Goal: Information Seeking & Learning: Find specific fact

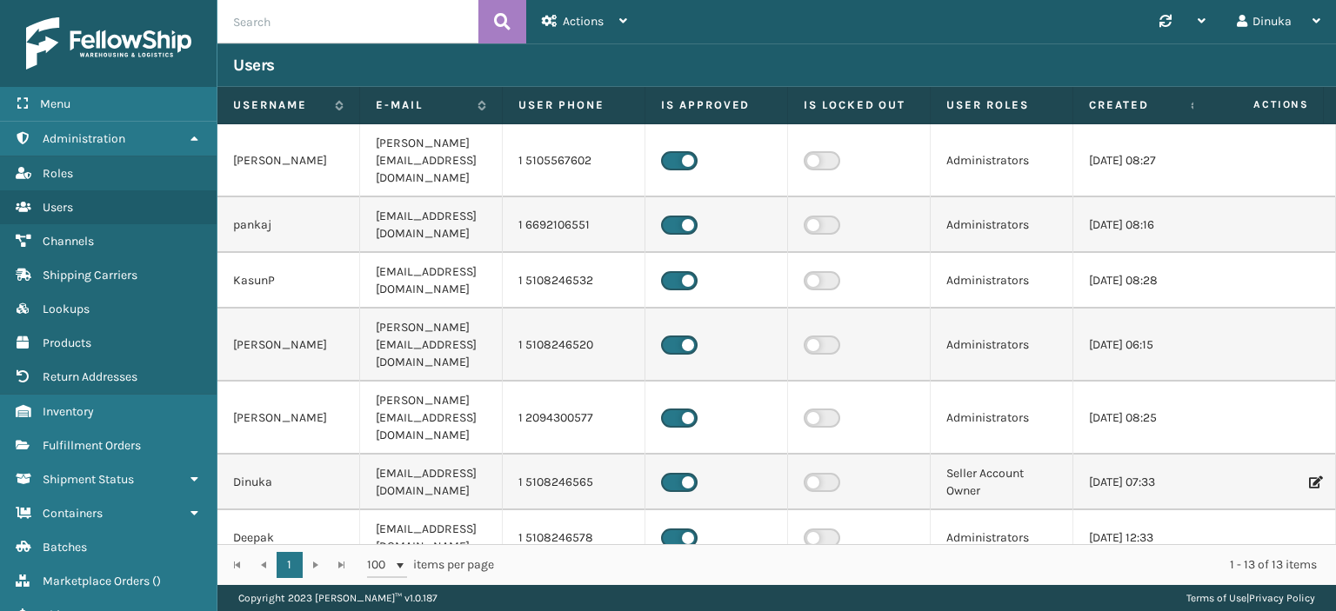
click at [317, 29] on input "text" at bounding box center [347, 21] width 261 height 43
drag, startPoint x: 317, startPoint y: 29, endPoint x: 107, endPoint y: 444, distance: 465.9
click at [107, 444] on span "Fulfillment Orders" at bounding box center [92, 445] width 98 height 15
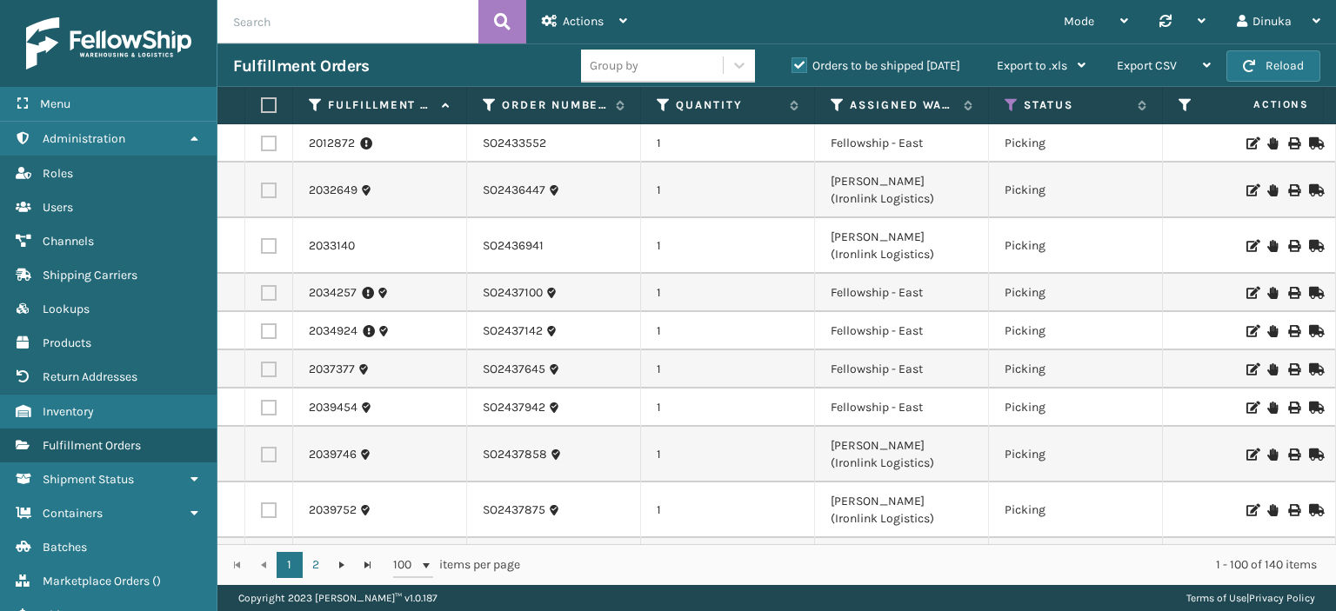
click at [285, 23] on input "text" at bounding box center [347, 21] width 261 height 43
paste input "SO2438737"
type input "SO2438737"
click at [507, 26] on icon at bounding box center [502, 22] width 17 height 26
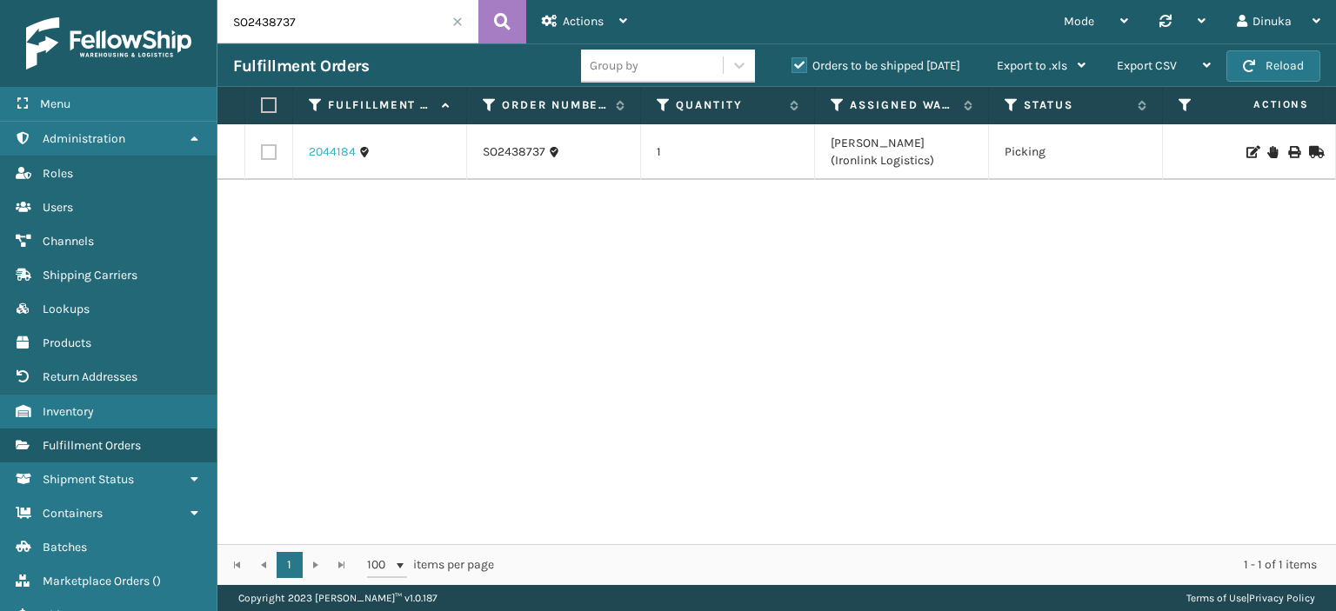
click at [325, 154] on link "2044184" at bounding box center [332, 151] width 47 height 17
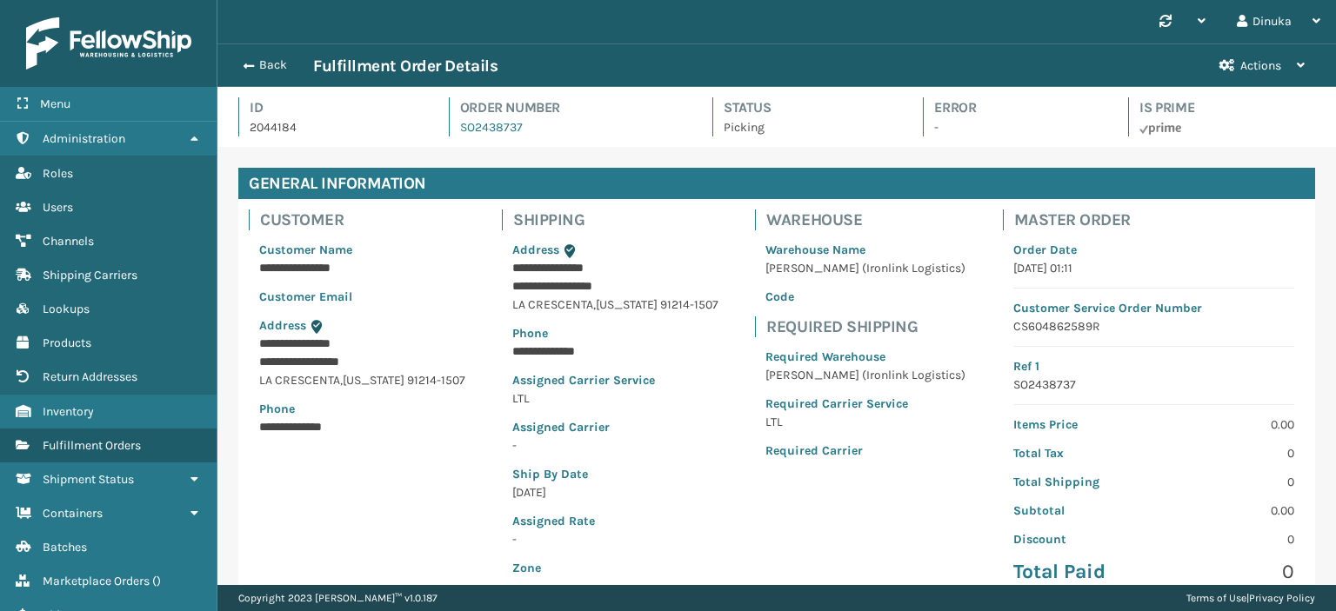
scroll to position [42, 1117]
click at [191, 132] on icon at bounding box center [194, 138] width 14 height 12
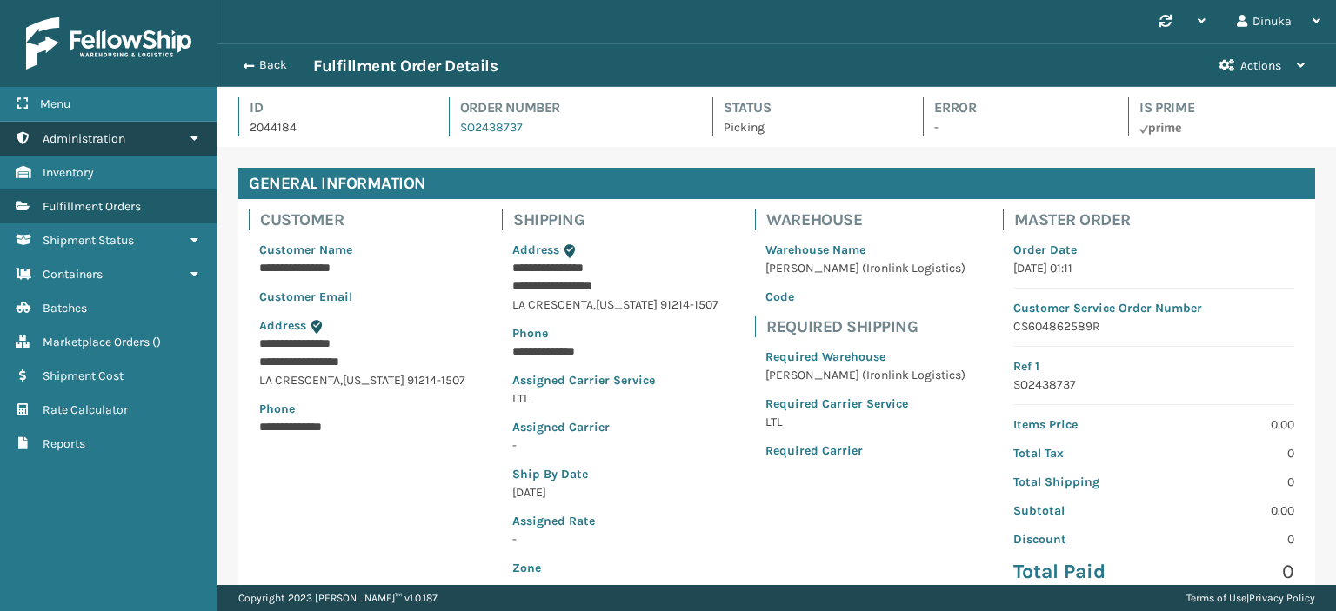
click at [197, 145] on link "Administration" at bounding box center [108, 139] width 217 height 34
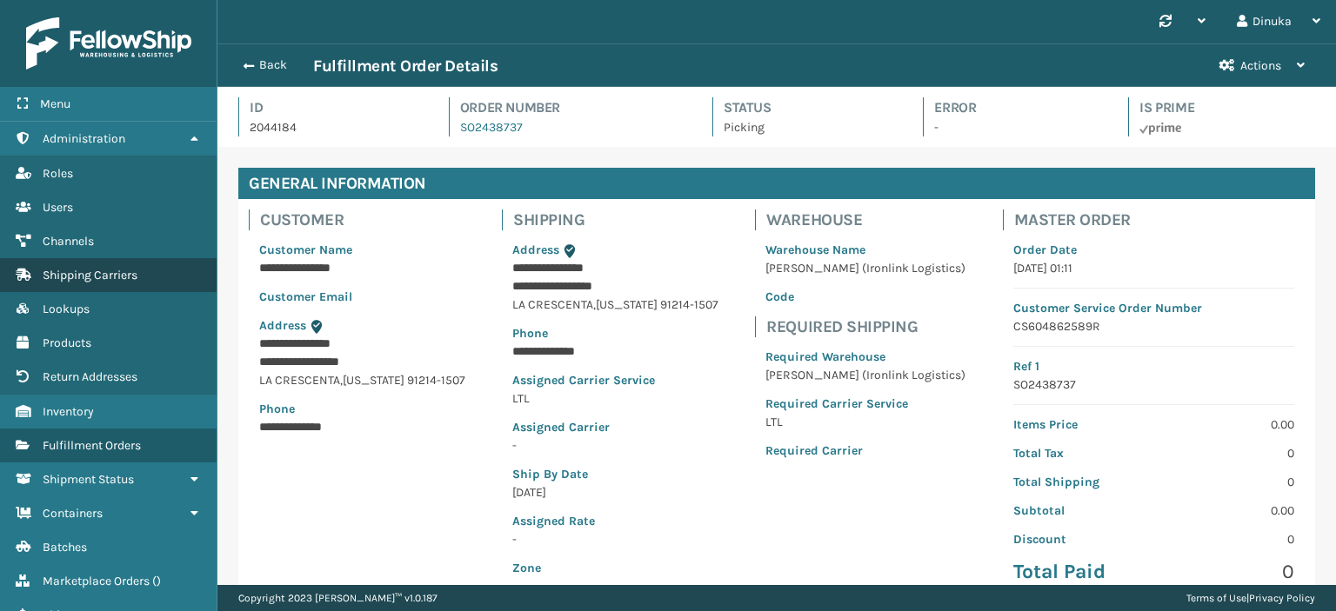
click at [117, 277] on span "Shipping Carriers" at bounding box center [90, 275] width 95 height 15
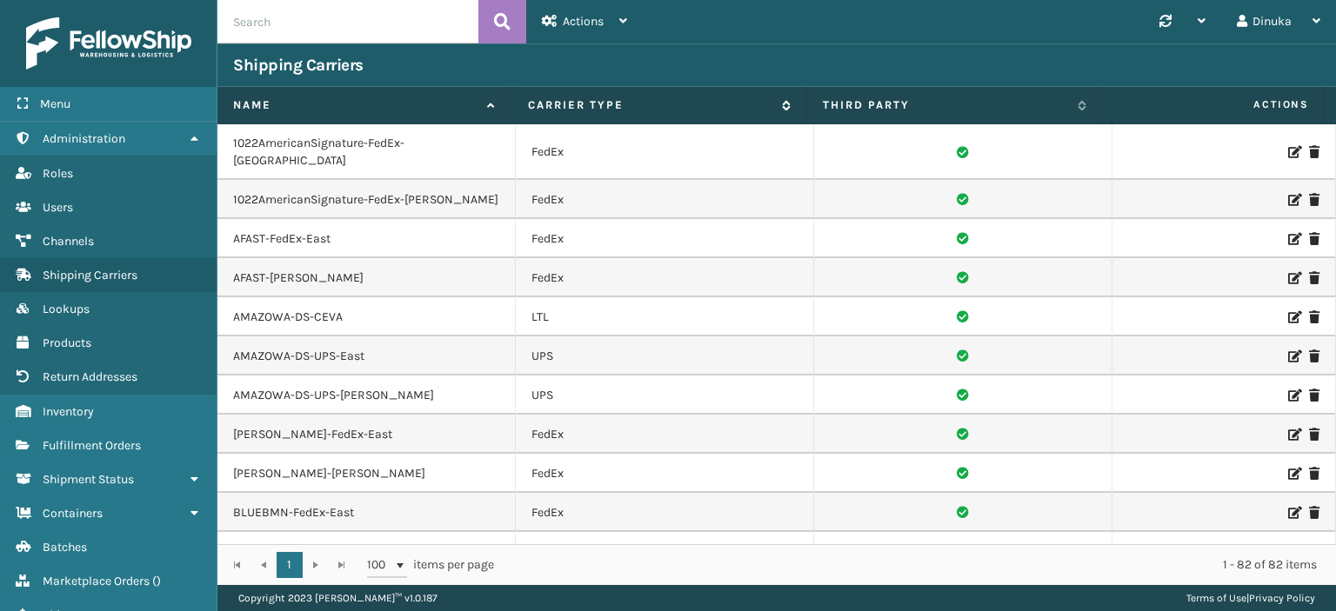
click at [787, 107] on icon at bounding box center [784, 105] width 14 height 10
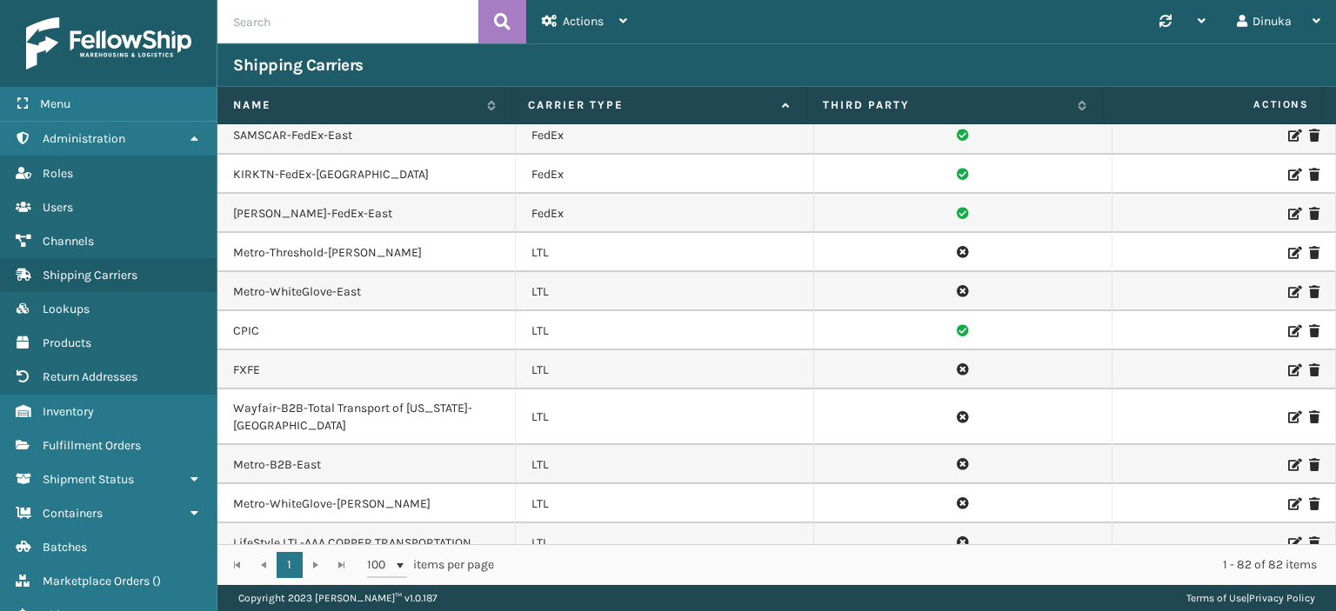
scroll to position [1398, 0]
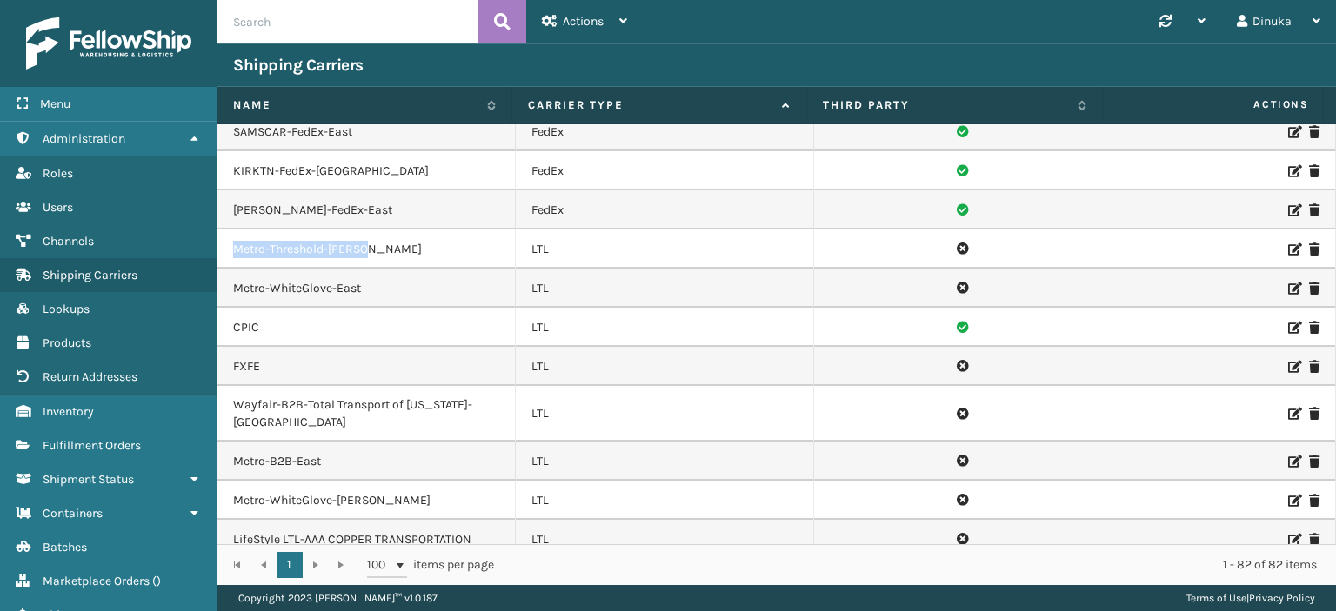
drag, startPoint x: 233, startPoint y: 226, endPoint x: 370, endPoint y: 229, distance: 137.4
click at [370, 230] on td "Metro-Threshold-[PERSON_NAME]" at bounding box center [366, 249] width 298 height 39
click at [277, 230] on td "Metro-Threshold-[PERSON_NAME]" at bounding box center [366, 249] width 298 height 39
drag, startPoint x: 238, startPoint y: 225, endPoint x: 377, endPoint y: 227, distance: 138.3
click at [377, 230] on td "Metro-Threshold-[PERSON_NAME]" at bounding box center [366, 249] width 298 height 39
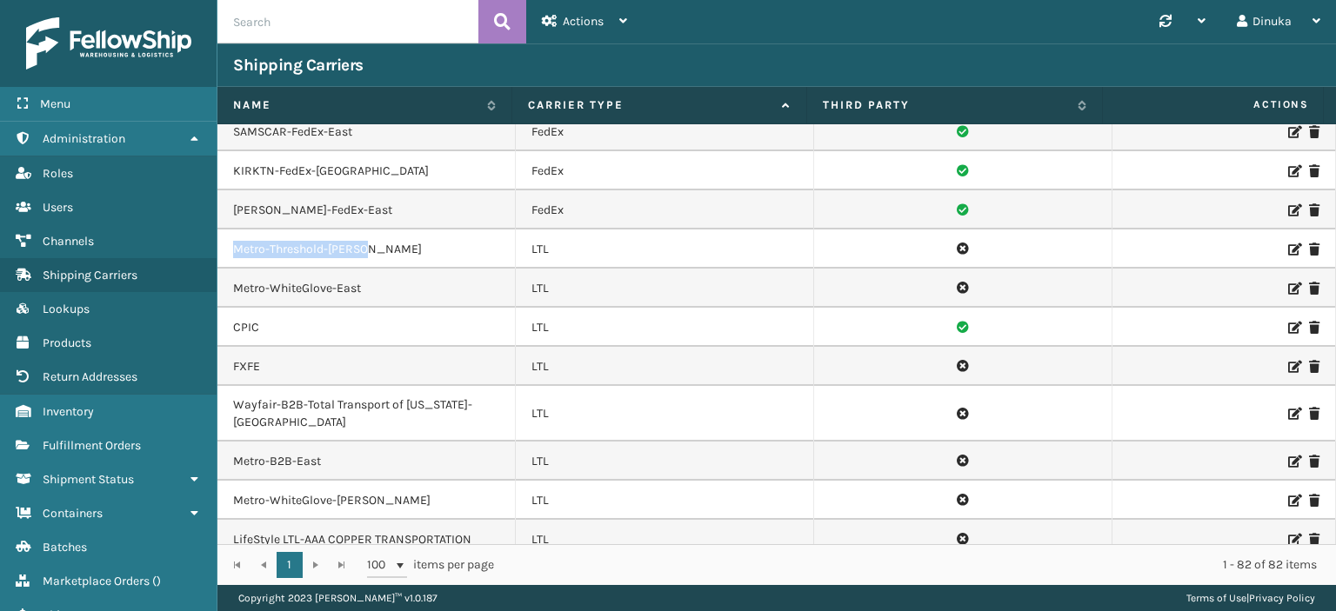
click at [294, 230] on td "Metro-Threshold-[PERSON_NAME]" at bounding box center [366, 249] width 298 height 39
drag, startPoint x: 375, startPoint y: 229, endPoint x: 233, endPoint y: 232, distance: 141.8
click at [233, 232] on td "Metro-Threshold-[PERSON_NAME]" at bounding box center [366, 249] width 298 height 39
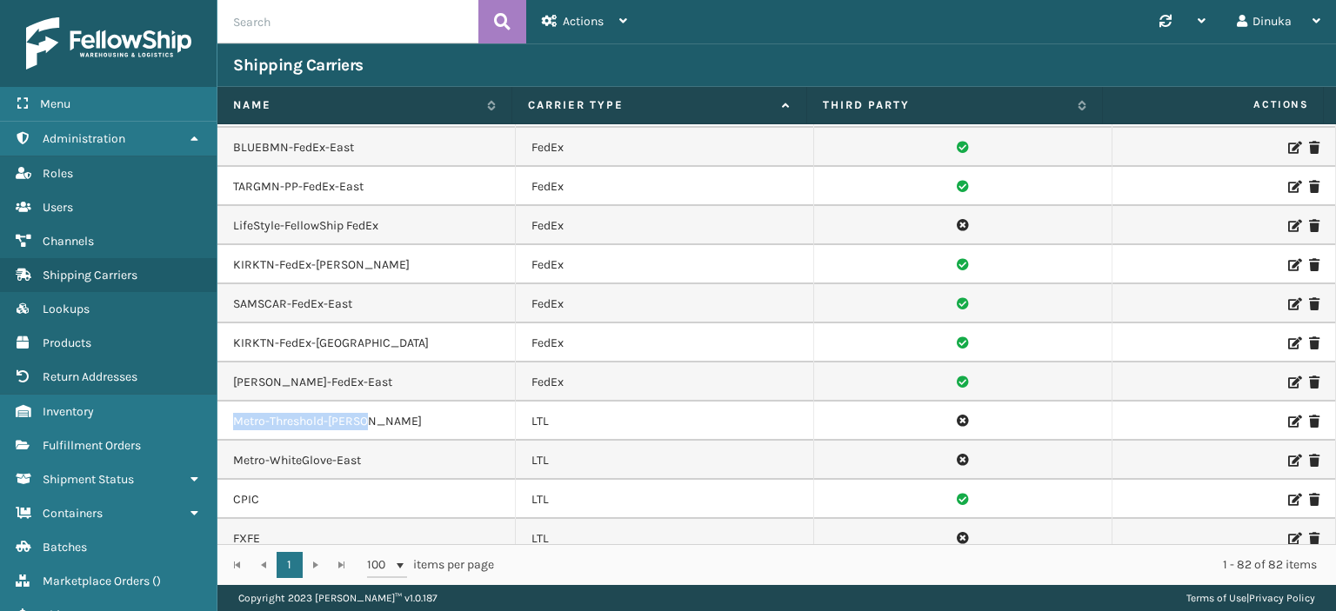
scroll to position [1224, 0]
click at [376, 403] on td "Metro-Threshold-[PERSON_NAME]" at bounding box center [366, 422] width 298 height 39
drag, startPoint x: 232, startPoint y: 394, endPoint x: 321, endPoint y: 394, distance: 88.7
click at [321, 403] on td "Metro-Threshold-[PERSON_NAME]" at bounding box center [366, 422] width 298 height 39
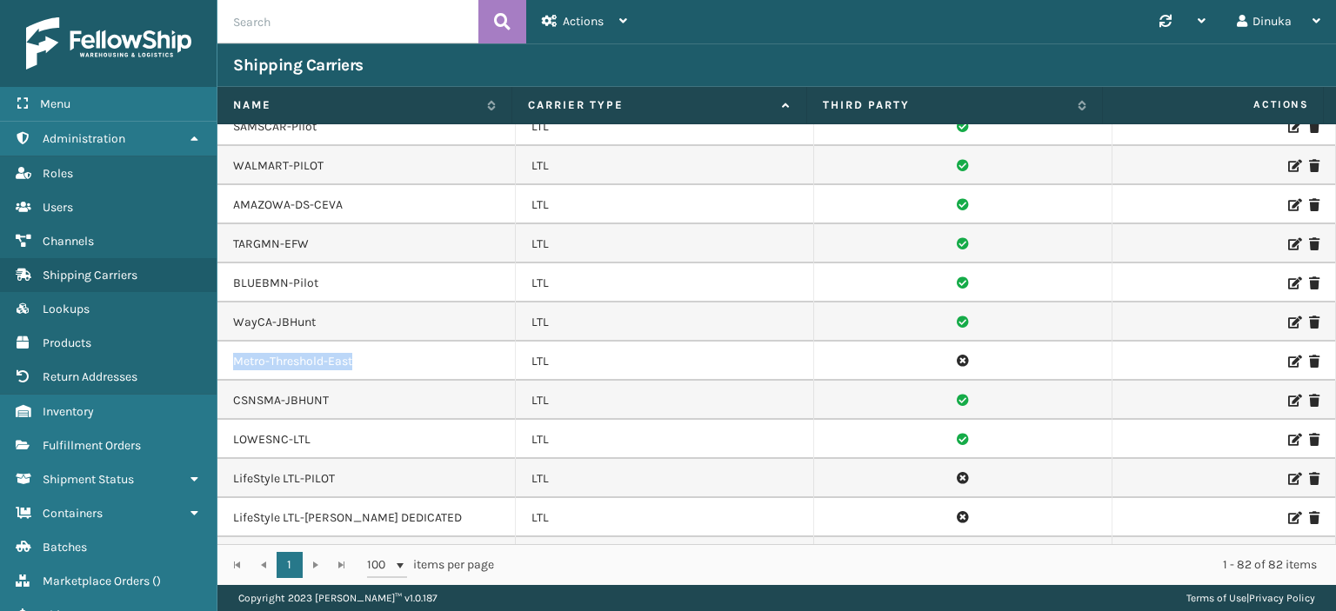
drag, startPoint x: 416, startPoint y: 344, endPoint x: 283, endPoint y: 342, distance: 132.2
click at [235, 342] on td "Metro-Threshold-East" at bounding box center [366, 361] width 298 height 39
click at [403, 350] on td "Metro-Threshold-East" at bounding box center [366, 361] width 298 height 39
drag, startPoint x: 379, startPoint y: 340, endPoint x: 234, endPoint y: 343, distance: 145.2
click at [234, 343] on td "Metro-Threshold-East" at bounding box center [366, 361] width 298 height 39
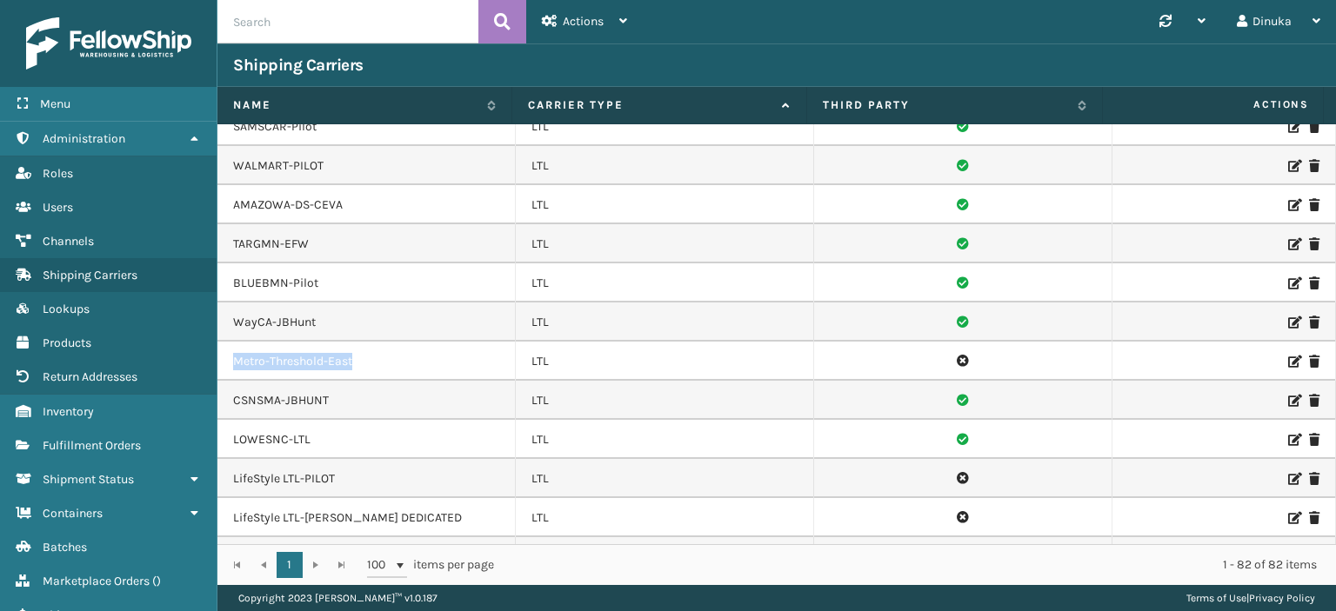
click at [405, 342] on td "Metro-Threshold-East" at bounding box center [366, 361] width 298 height 39
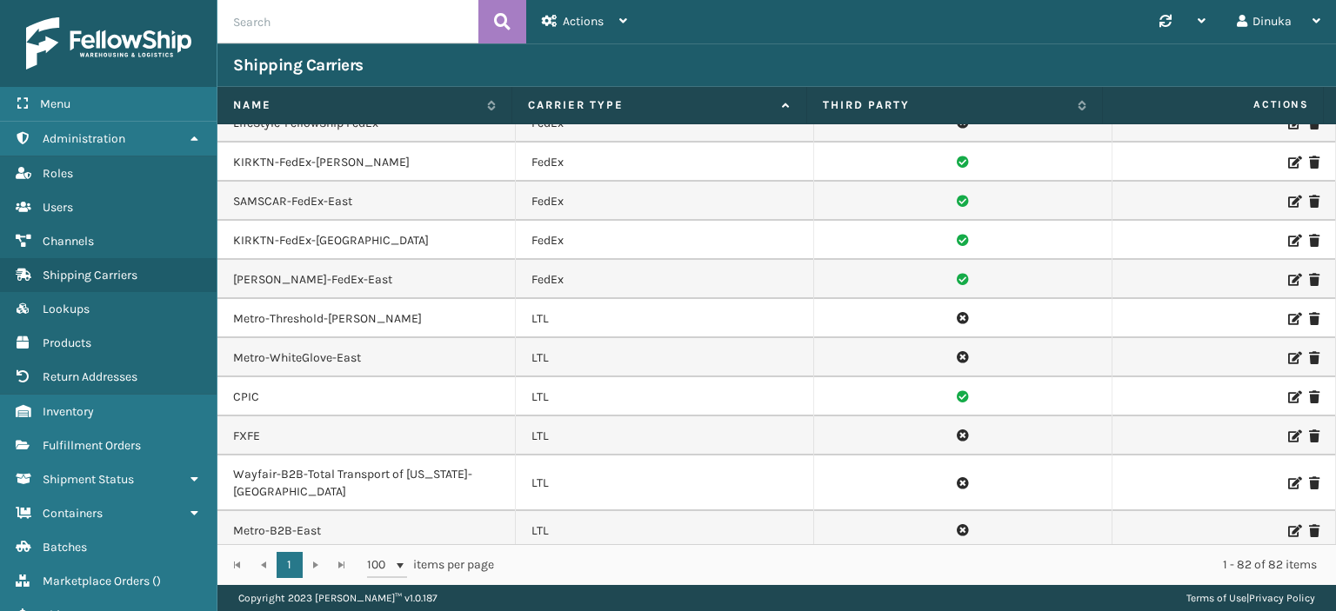
scroll to position [1242, 0]
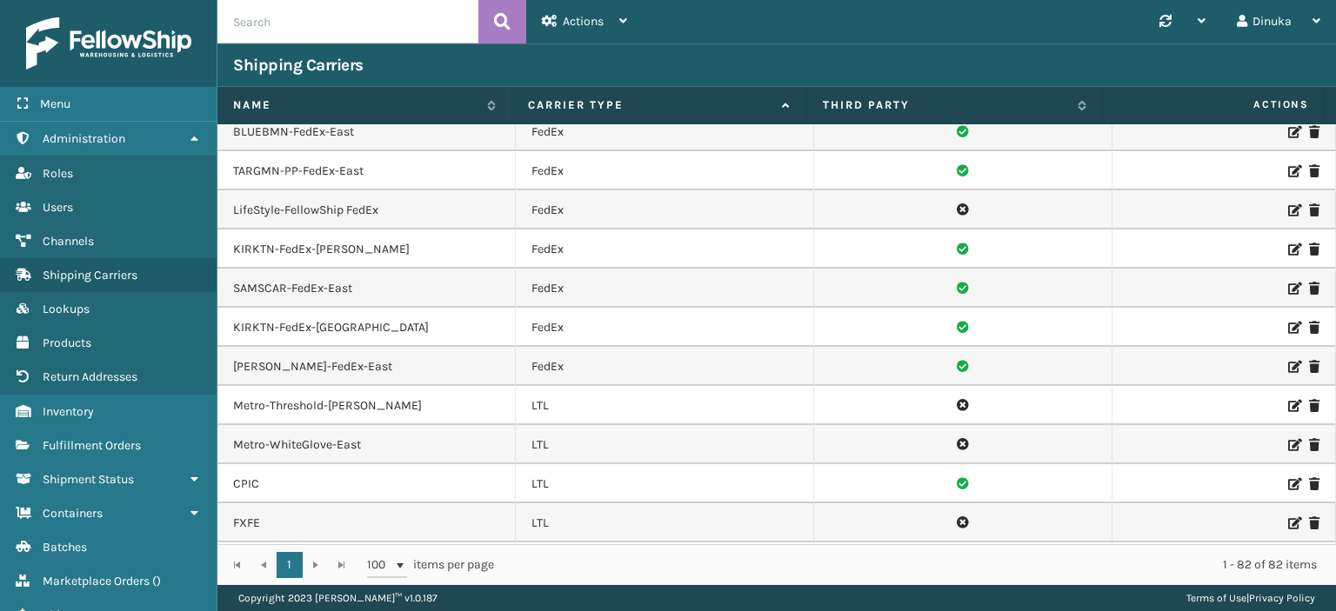
click at [397, 386] on td "Metro-Threshold-[PERSON_NAME]" at bounding box center [366, 405] width 298 height 39
drag, startPoint x: 232, startPoint y: 378, endPoint x: 365, endPoint y: 384, distance: 133.2
click at [365, 386] on td "Metro-Threshold-[PERSON_NAME]" at bounding box center [366, 405] width 298 height 39
copy td "Metro-Threshold-[PERSON_NAME]"
click at [401, 386] on td "Metro-Threshold-[PERSON_NAME]" at bounding box center [366, 405] width 298 height 39
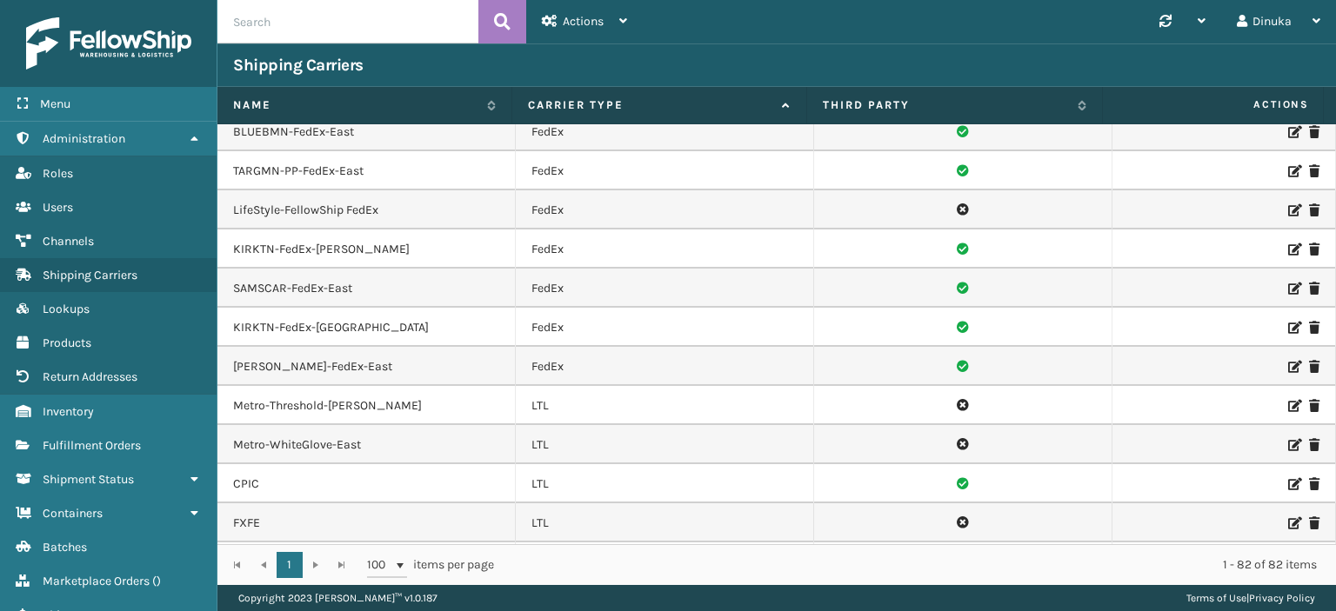
click at [343, 386] on td "Metro-Threshold-[PERSON_NAME]" at bounding box center [366, 405] width 298 height 39
drag, startPoint x: 236, startPoint y: 382, endPoint x: 370, endPoint y: 384, distance: 133.9
click at [370, 386] on td "Metro-Threshold-[PERSON_NAME]" at bounding box center [366, 405] width 298 height 39
click at [1288, 400] on icon at bounding box center [1293, 406] width 10 height 12
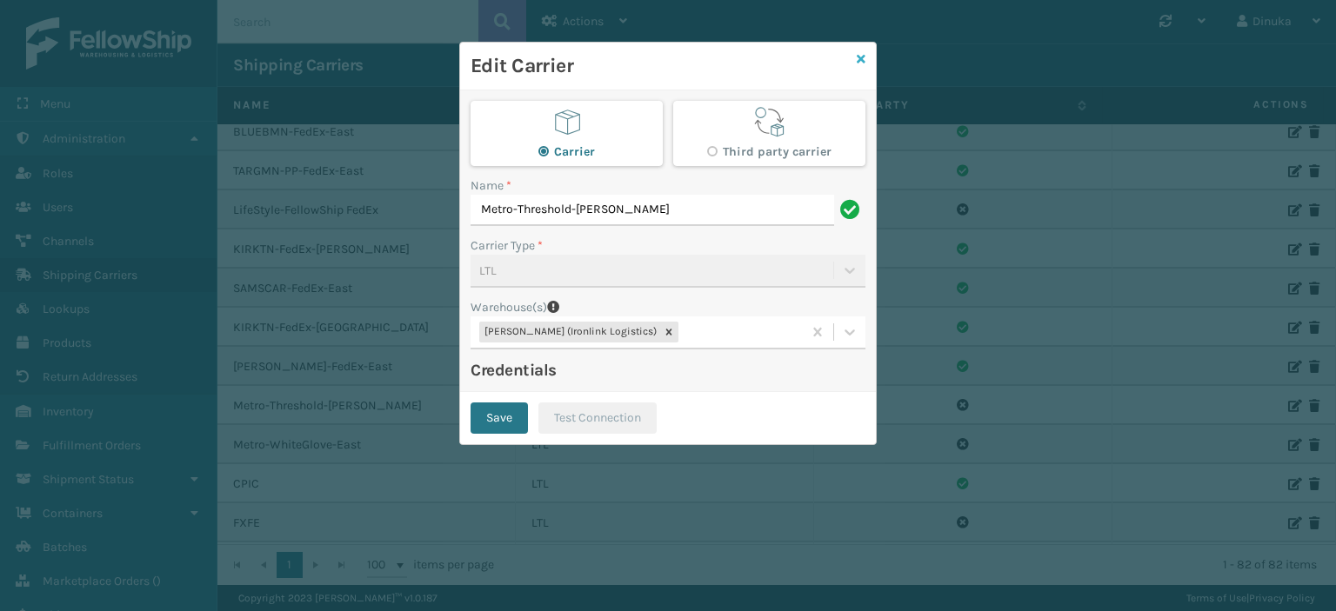
click at [863, 57] on icon at bounding box center [861, 59] width 9 height 12
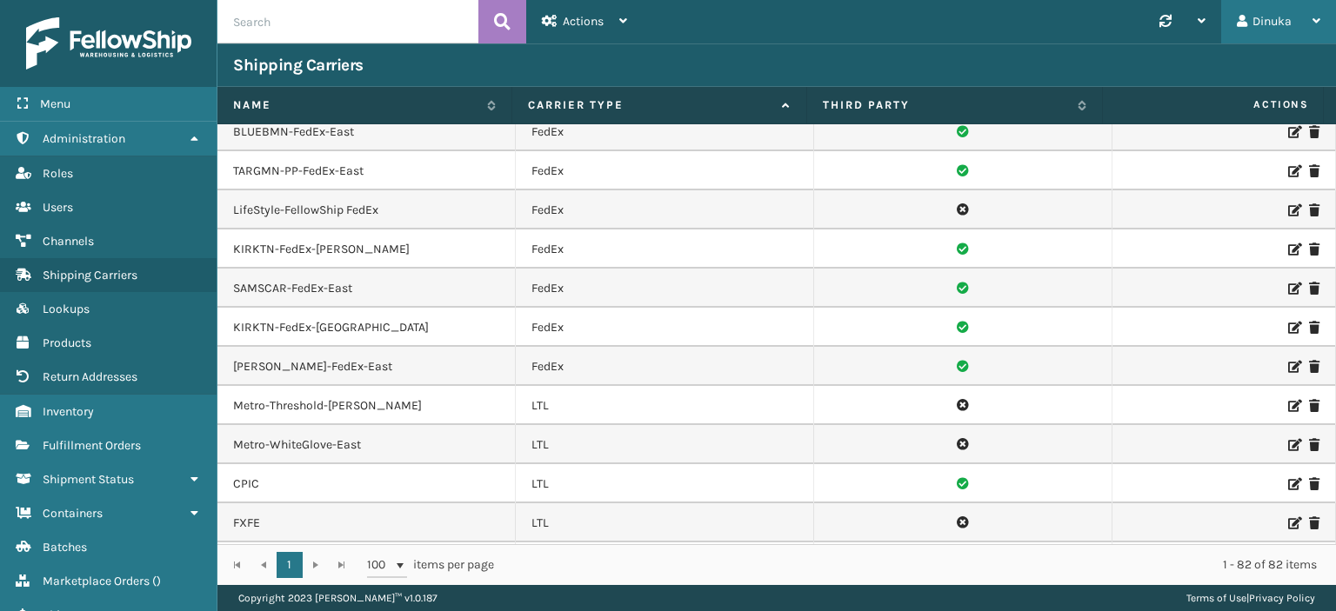
scroll to position [1850, 0]
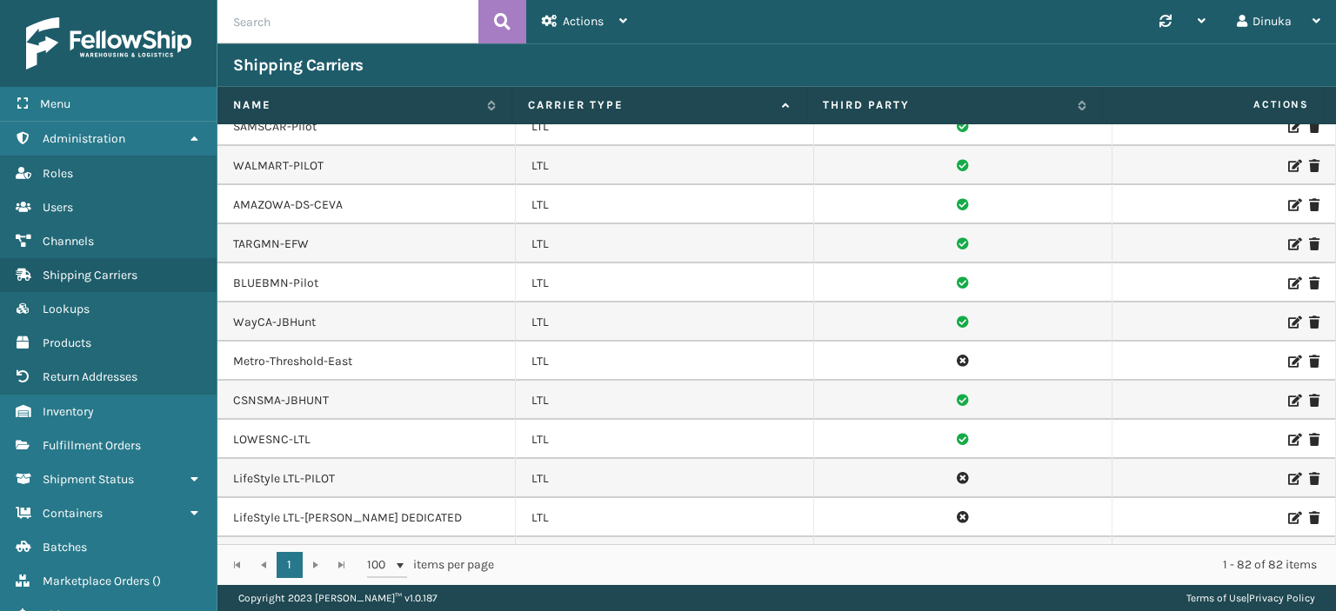
click at [1288, 356] on icon at bounding box center [1293, 362] width 10 height 12
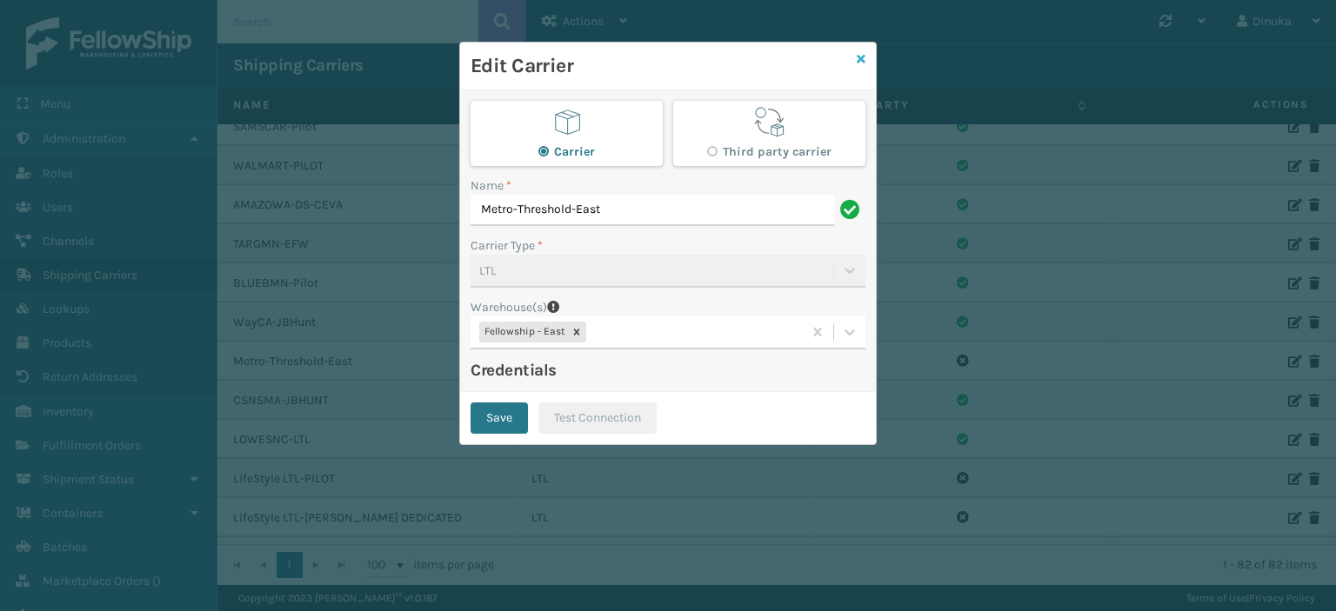
click at [861, 60] on icon at bounding box center [861, 59] width 9 height 12
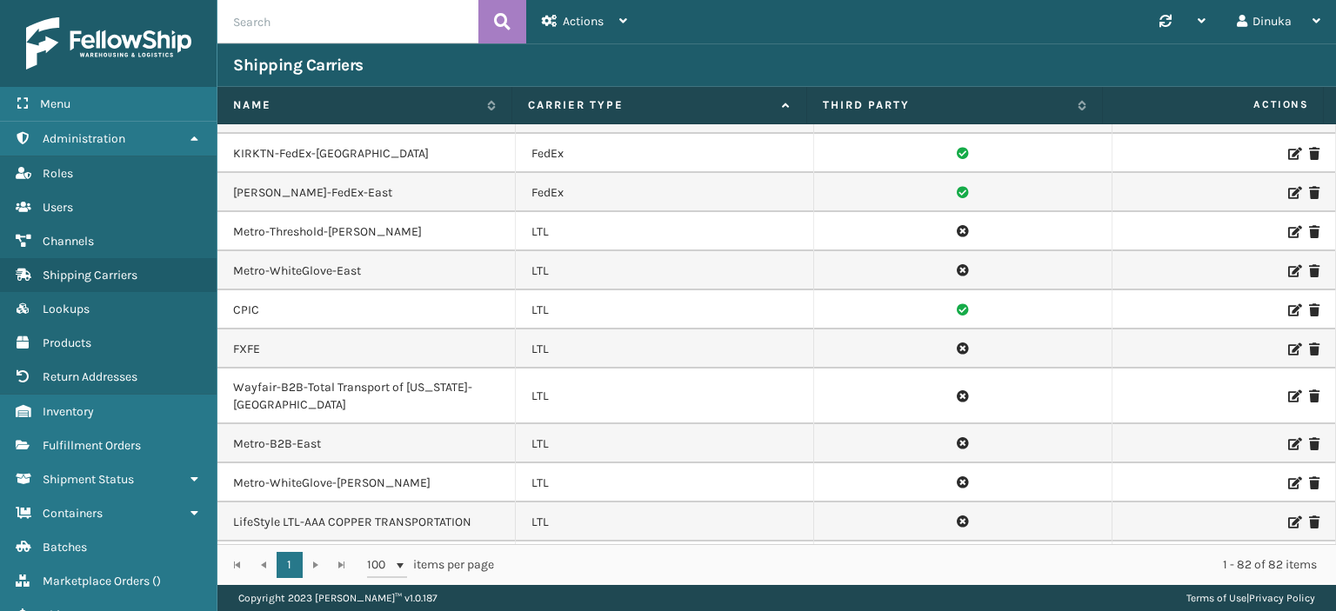
scroll to position [1329, 0]
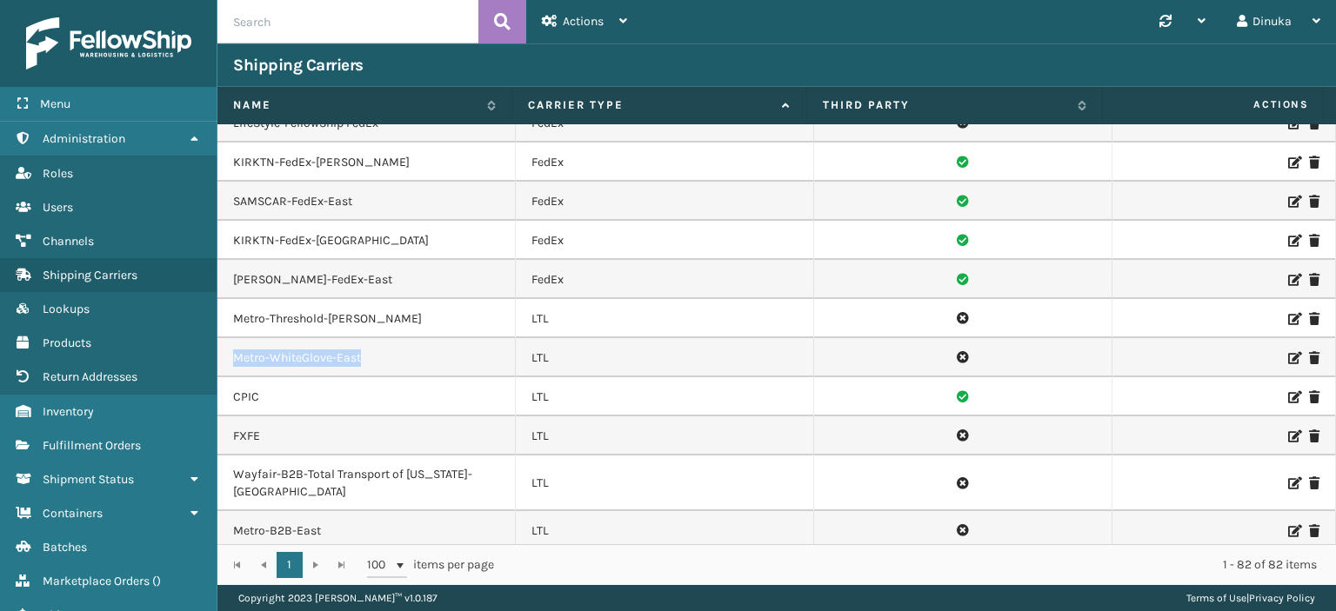
drag, startPoint x: 231, startPoint y: 333, endPoint x: 411, endPoint y: 340, distance: 180.1
click at [411, 340] on td "Metro-WhiteGlove-East" at bounding box center [366, 357] width 298 height 39
click at [301, 338] on td "Metro-WhiteGlove-East" at bounding box center [366, 357] width 298 height 39
click at [1288, 352] on icon at bounding box center [1293, 358] width 10 height 12
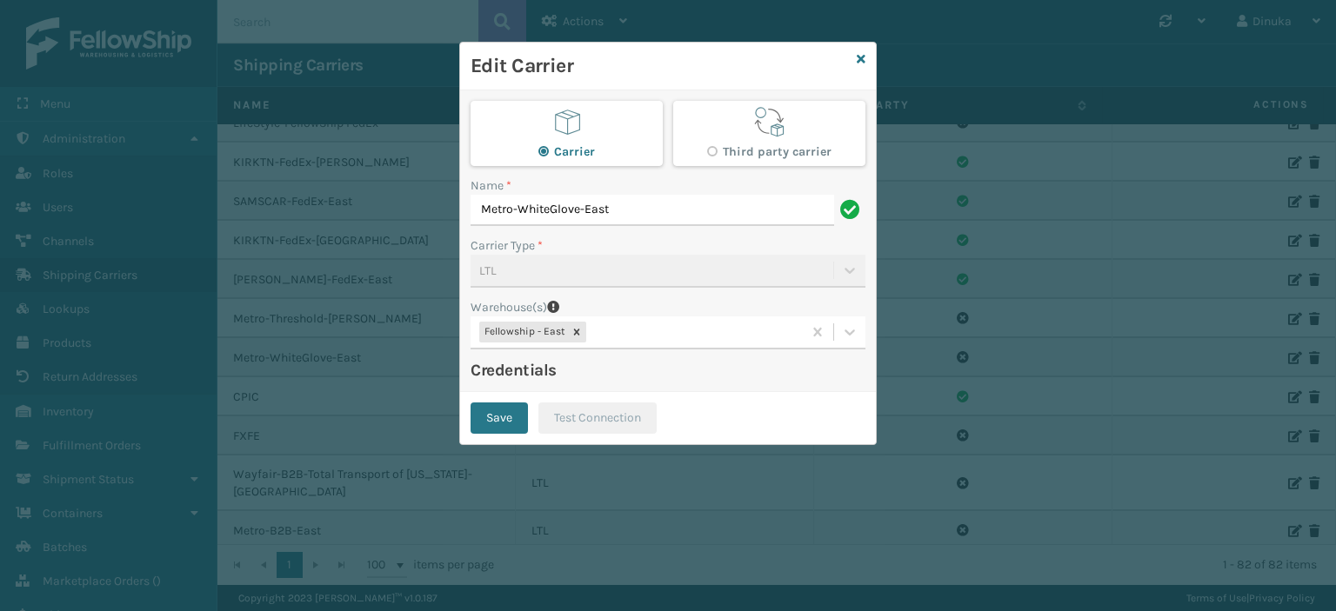
click at [865, 63] on div "Edit Carrier" at bounding box center [668, 67] width 416 height 48
click at [862, 58] on icon at bounding box center [861, 59] width 9 height 12
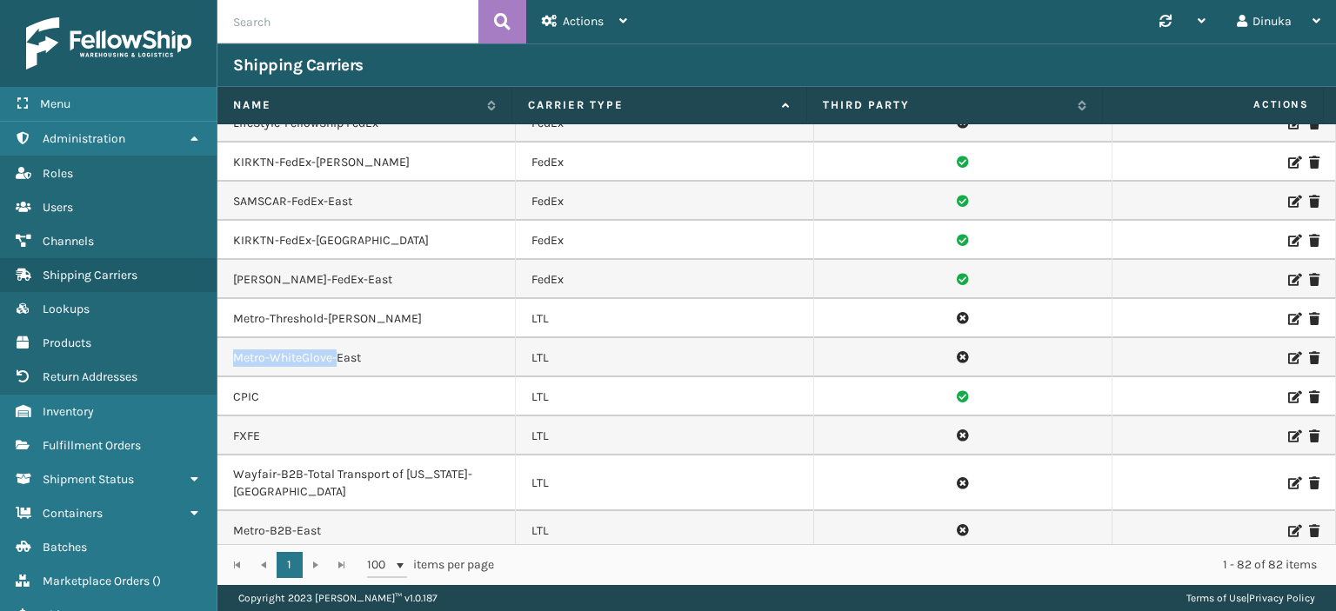
drag, startPoint x: 229, startPoint y: 332, endPoint x: 330, endPoint y: 338, distance: 101.9
click at [334, 338] on td "Metro-WhiteGlove-East" at bounding box center [366, 357] width 298 height 39
click at [327, 338] on td "Metro-WhiteGlove-East" at bounding box center [366, 357] width 298 height 39
drag, startPoint x: 333, startPoint y: 331, endPoint x: 232, endPoint y: 323, distance: 101.2
click at [232, 338] on td "Metro-WhiteGlove-East" at bounding box center [366, 357] width 298 height 39
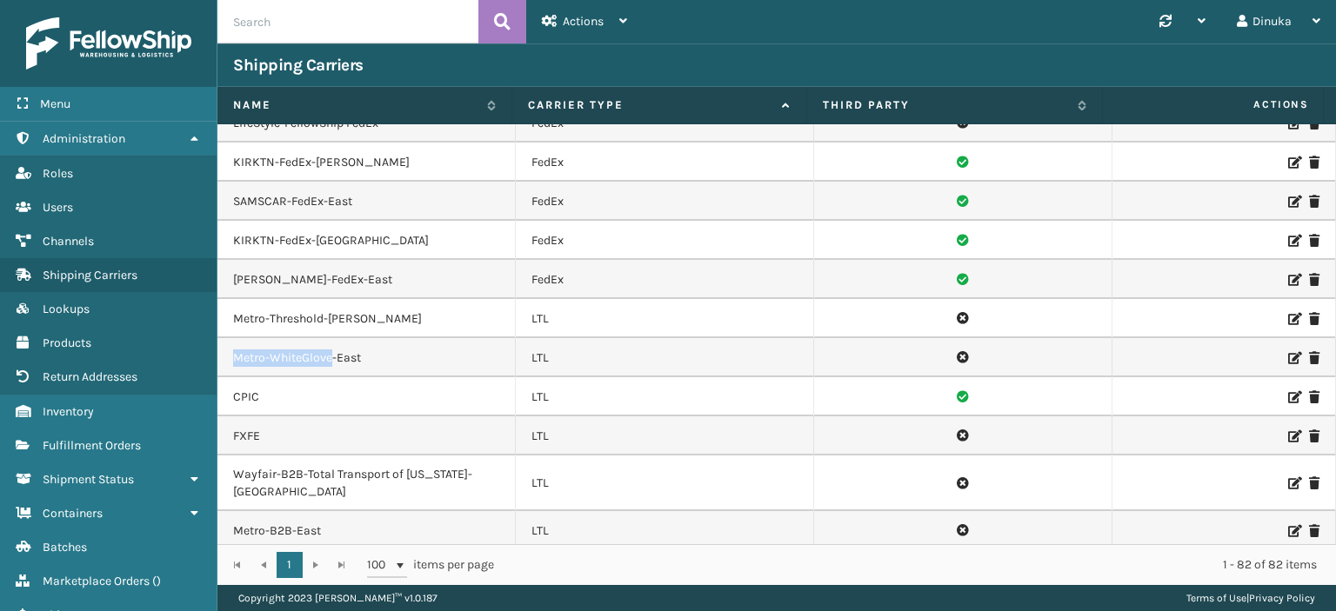
copy td "Metro-WhiteGlove"
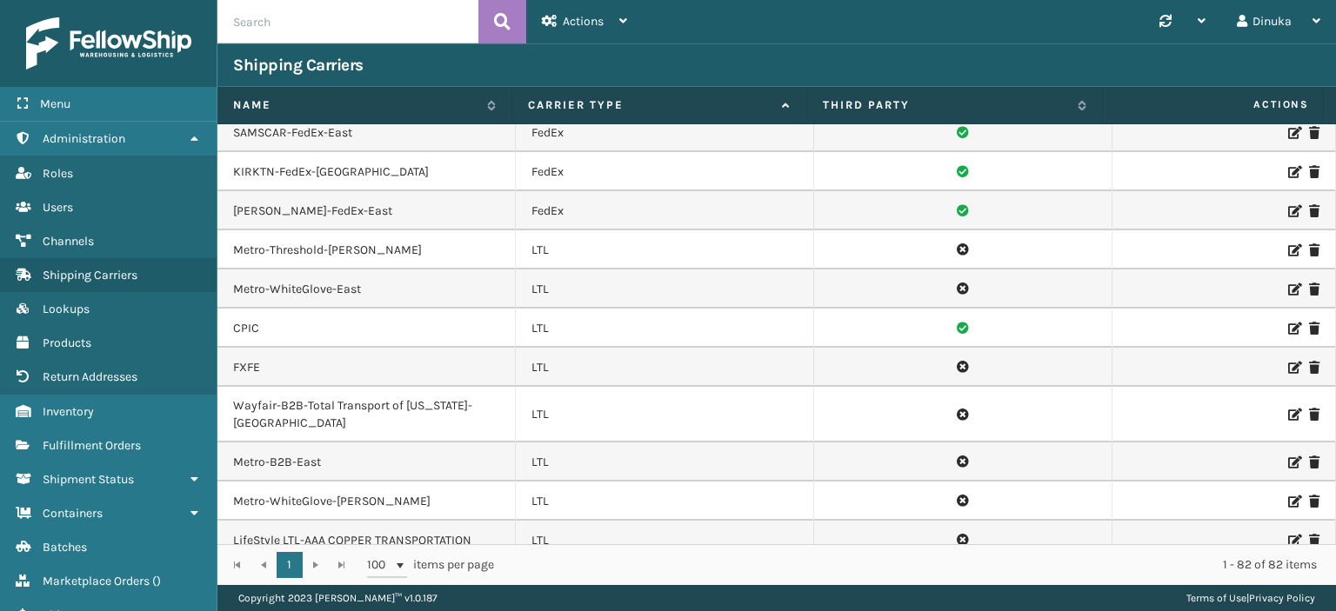
scroll to position [1423, 0]
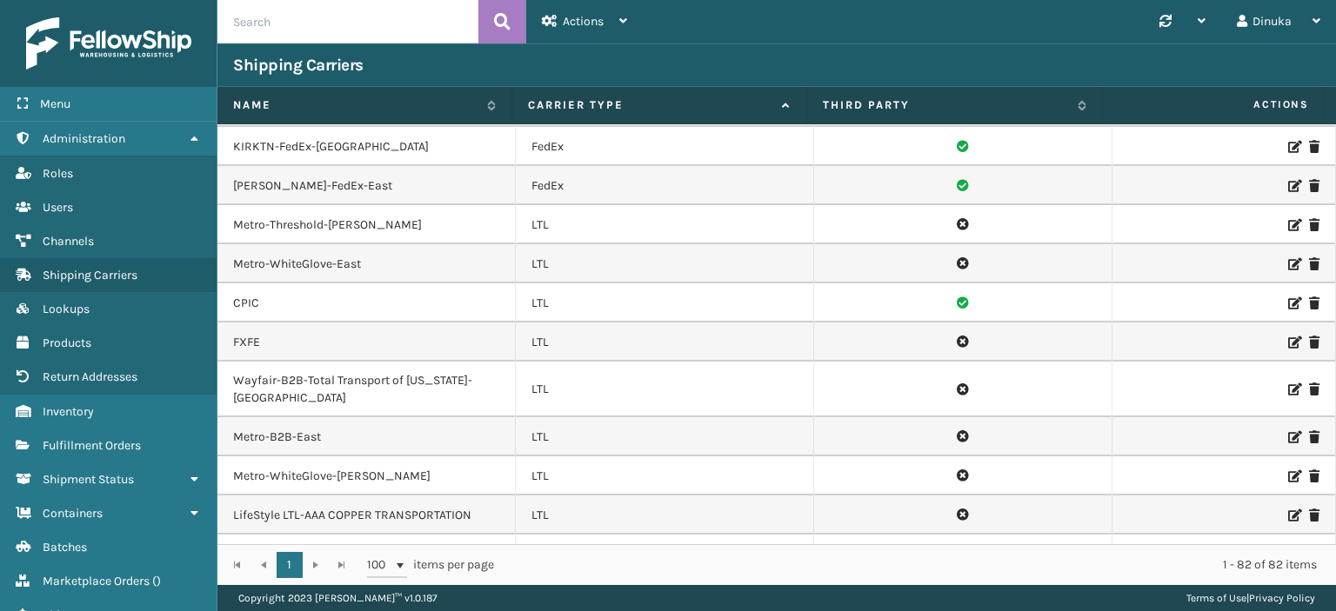
click at [1288, 470] on icon at bounding box center [1293, 476] width 10 height 12
